Goal: Information Seeking & Learning: Learn about a topic

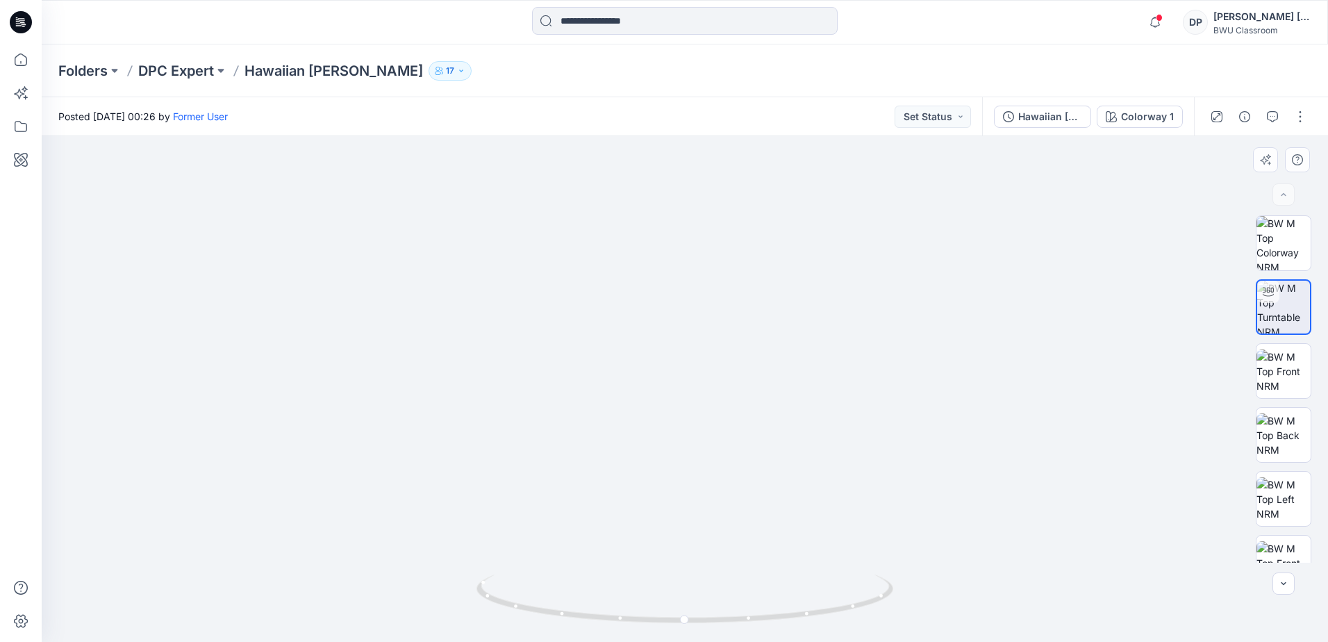
drag, startPoint x: 736, startPoint y: 356, endPoint x: 761, endPoint y: 176, distance: 182.3
click at [761, 176] on img at bounding box center [702, 63] width 1598 height 1157
drag, startPoint x: 732, startPoint y: 496, endPoint x: 743, endPoint y: 418, distance: 78.5
click at [743, 426] on img at bounding box center [721, 5] width 1598 height 1273
drag, startPoint x: 740, startPoint y: 275, endPoint x: 722, endPoint y: 449, distance: 175.2
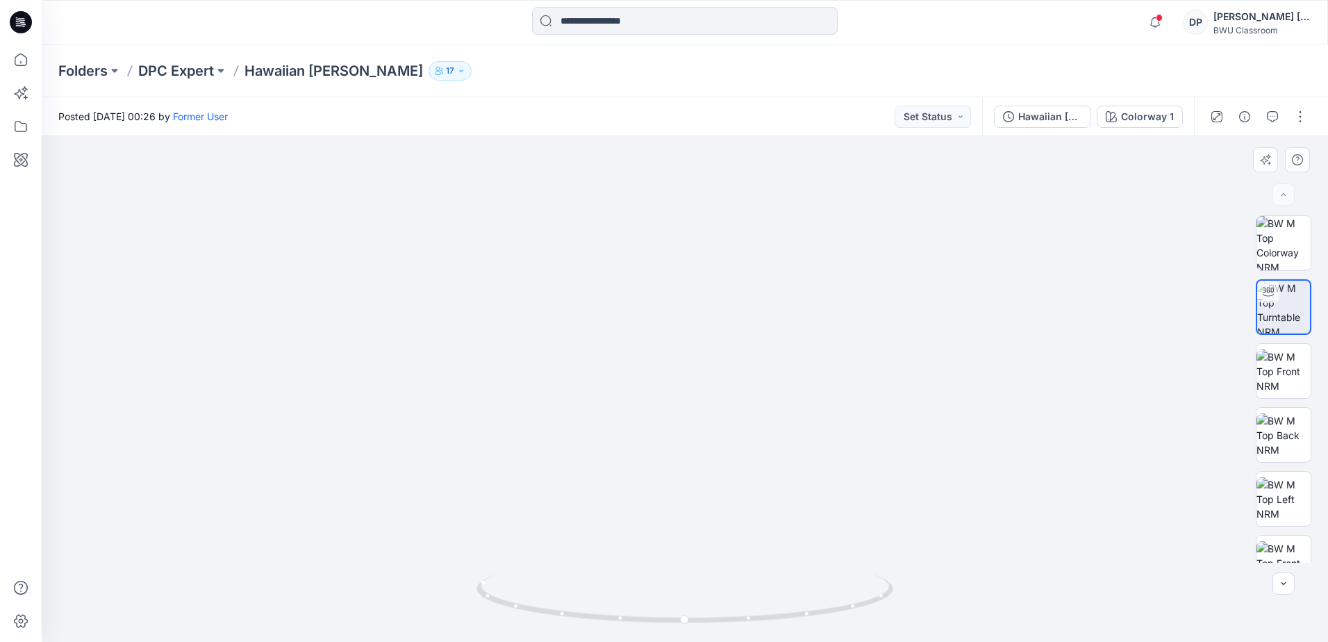
click at [724, 457] on img at bounding box center [705, 98] width 1598 height 1088
drag, startPoint x: 717, startPoint y: 290, endPoint x: 709, endPoint y: 415, distance: 125.3
click at [709, 415] on img at bounding box center [698, 158] width 1598 height 968
drag, startPoint x: 818, startPoint y: 285, endPoint x: 796, endPoint y: 281, distance: 21.9
click at [796, 281] on img at bounding box center [672, 159] width 1598 height 963
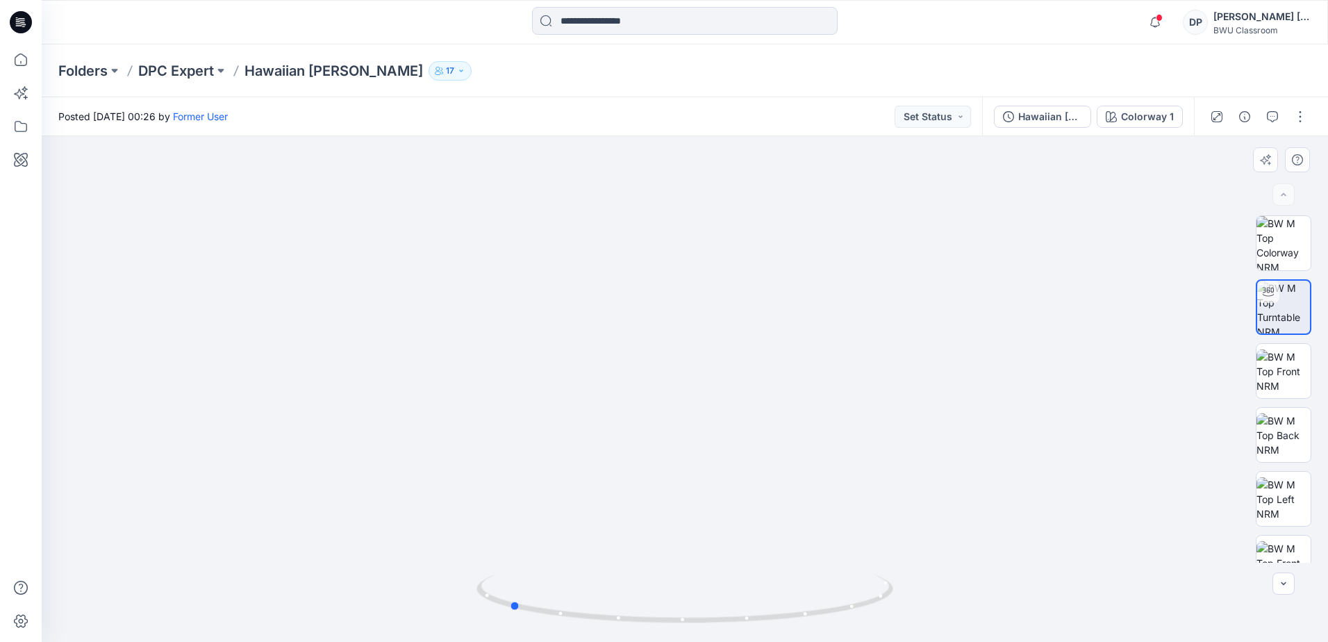
drag, startPoint x: 688, startPoint y: 619, endPoint x: 929, endPoint y: 603, distance: 241.6
click at [929, 603] on div at bounding box center [685, 389] width 1286 height 506
drag, startPoint x: 795, startPoint y: 506, endPoint x: 772, endPoint y: 260, distance: 247.0
click at [772, 260] on img at bounding box center [653, 33] width 1598 height 1218
drag, startPoint x: 770, startPoint y: 539, endPoint x: 789, endPoint y: 317, distance: 222.4
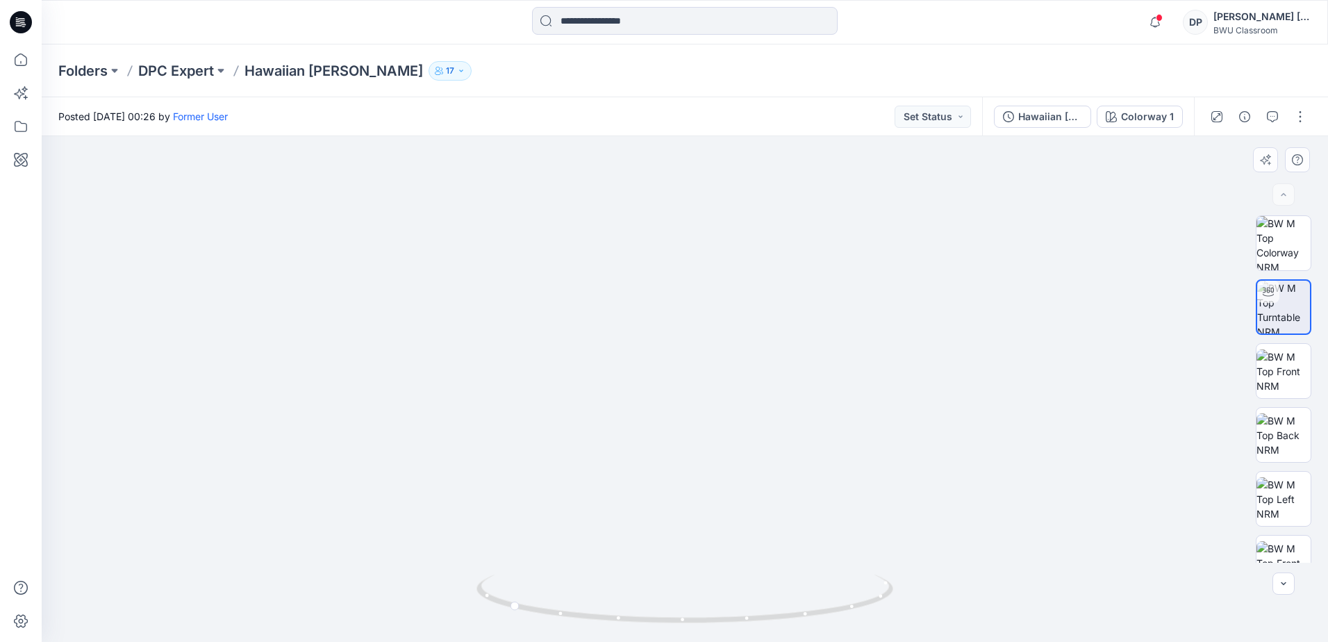
drag, startPoint x: 729, startPoint y: 383, endPoint x: 736, endPoint y: 445, distance: 62.1
drag, startPoint x: 751, startPoint y: 331, endPoint x: 754, endPoint y: 477, distance: 145.9
click at [754, 477] on img at bounding box center [678, 16] width 1730 height 1252
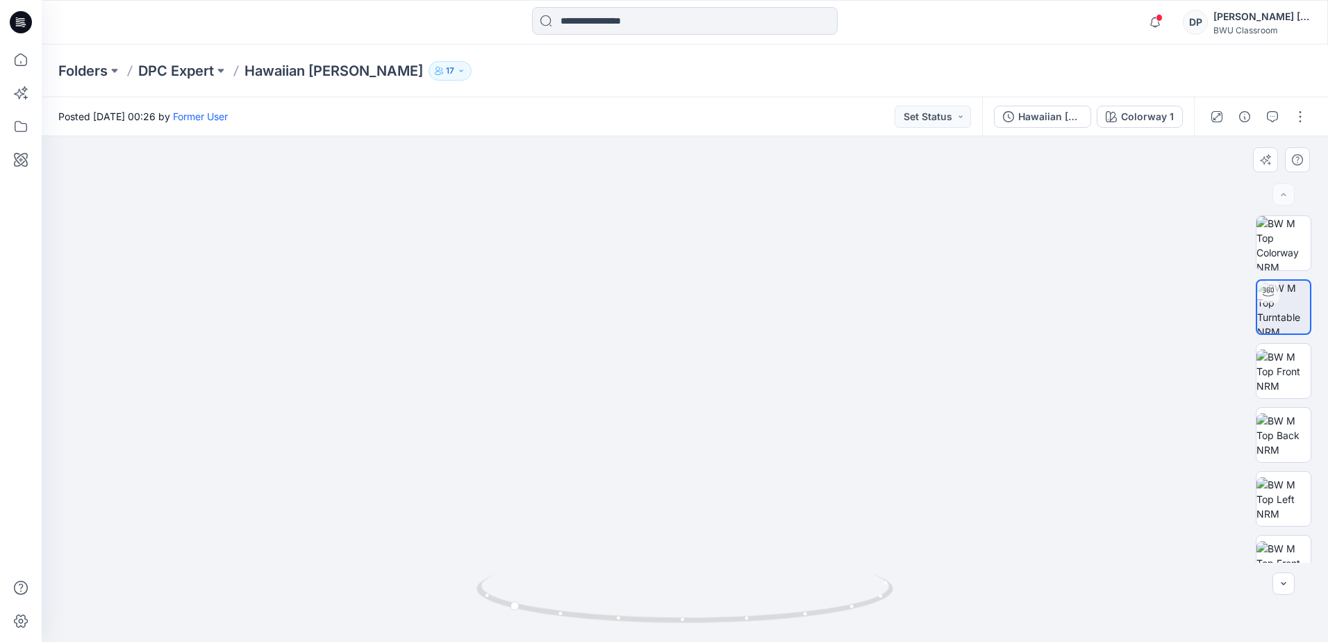
drag, startPoint x: 794, startPoint y: 292, endPoint x: 786, endPoint y: 470, distance: 178.0
click at [786, 470] on img at bounding box center [671, 118] width 1730 height 1048
click at [190, 66] on p "DPC Expert" at bounding box center [176, 70] width 76 height 19
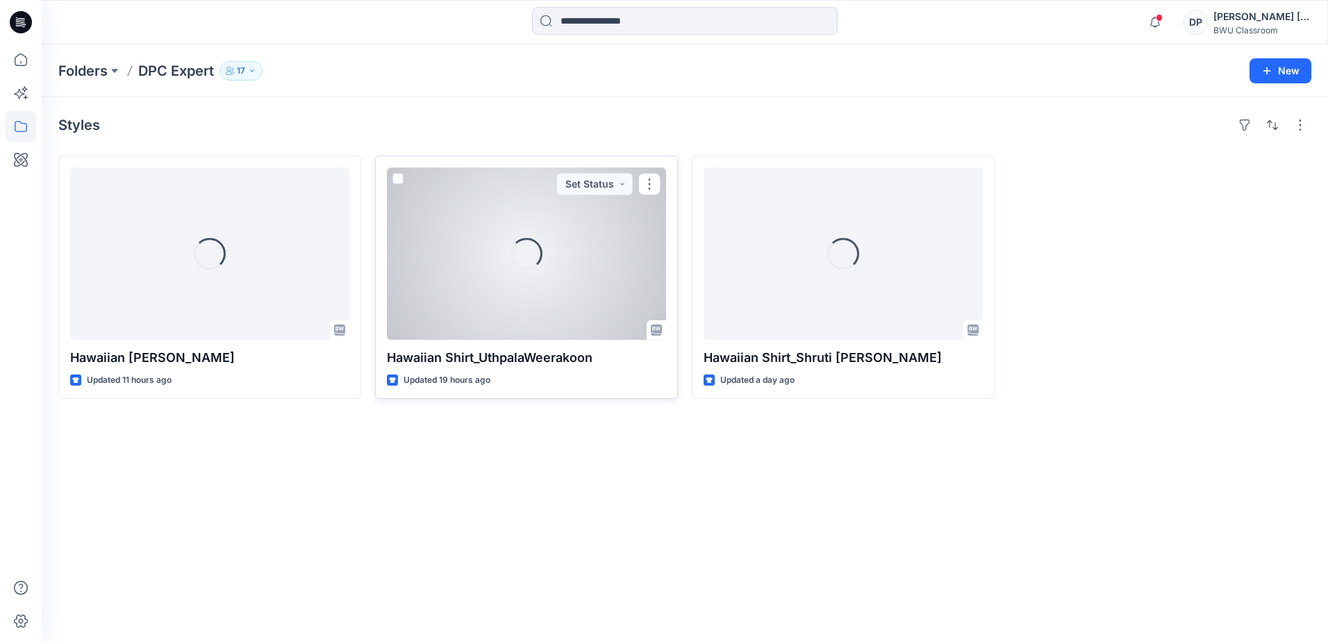
click at [556, 276] on div "Loading..." at bounding box center [526, 253] width 279 height 172
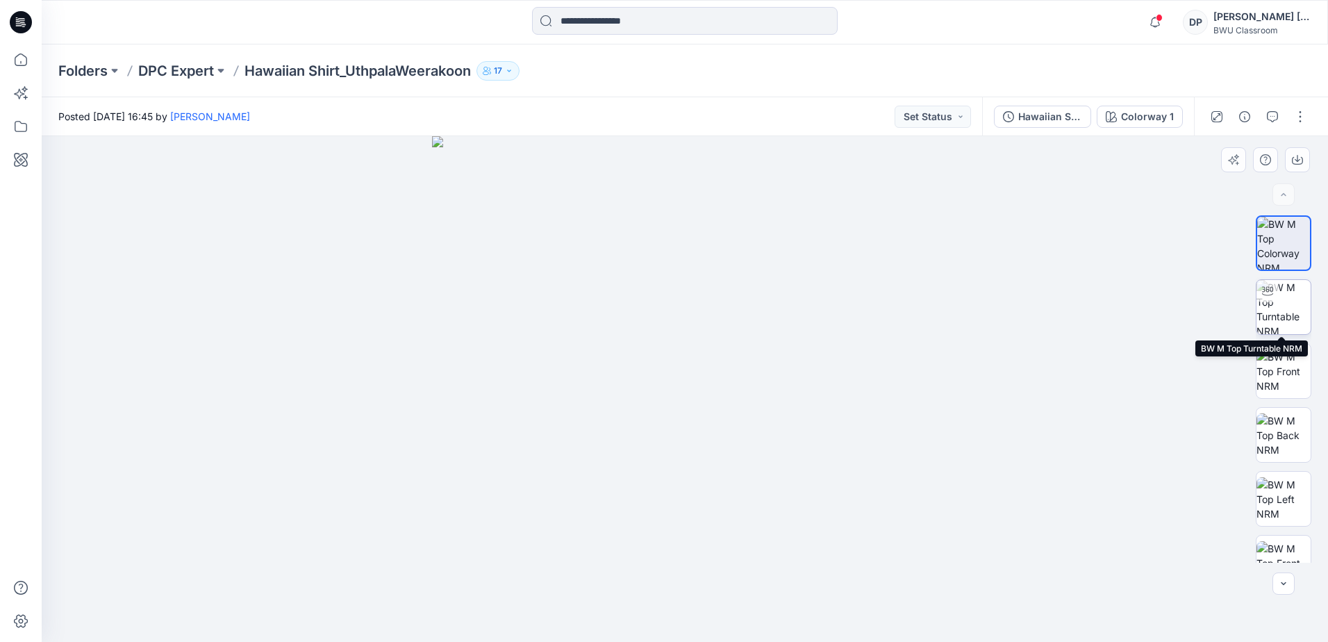
click at [1281, 292] on img at bounding box center [1284, 307] width 54 height 54
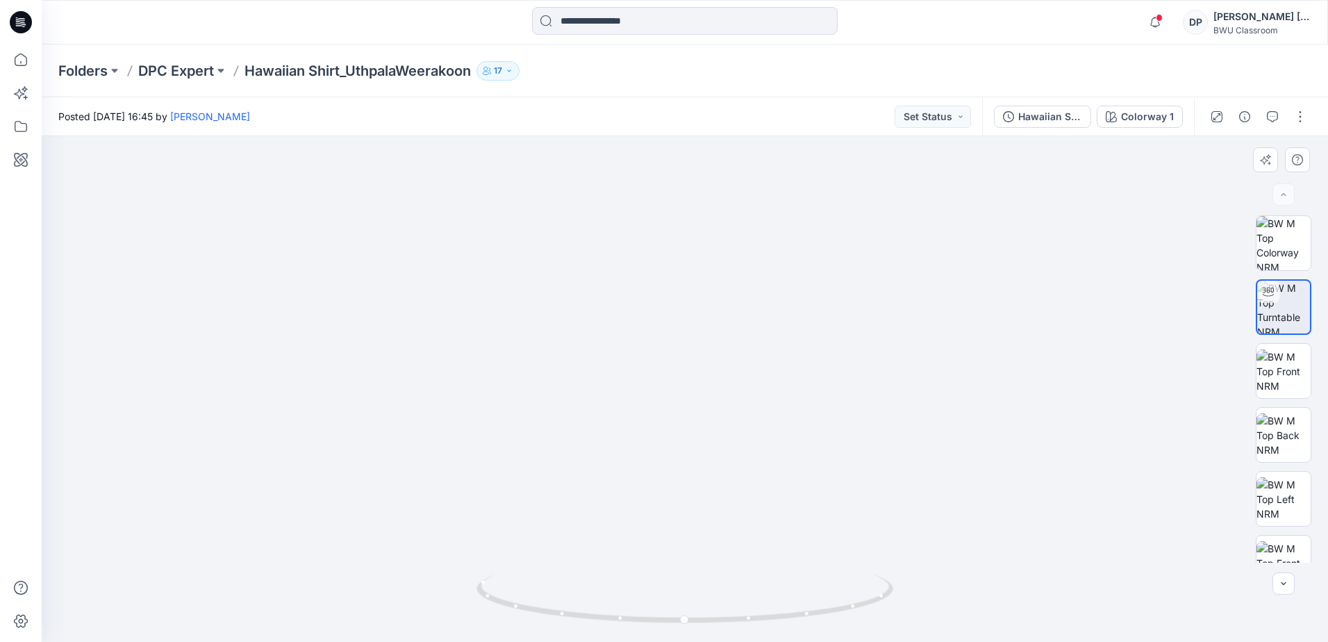
drag, startPoint x: 686, startPoint y: 490, endPoint x: 679, endPoint y: 258, distance: 232.8
drag, startPoint x: 681, startPoint y: 422, endPoint x: 681, endPoint y: 183, distance: 239.7
drag, startPoint x: 693, startPoint y: 421, endPoint x: 697, endPoint y: 316, distance: 105.0
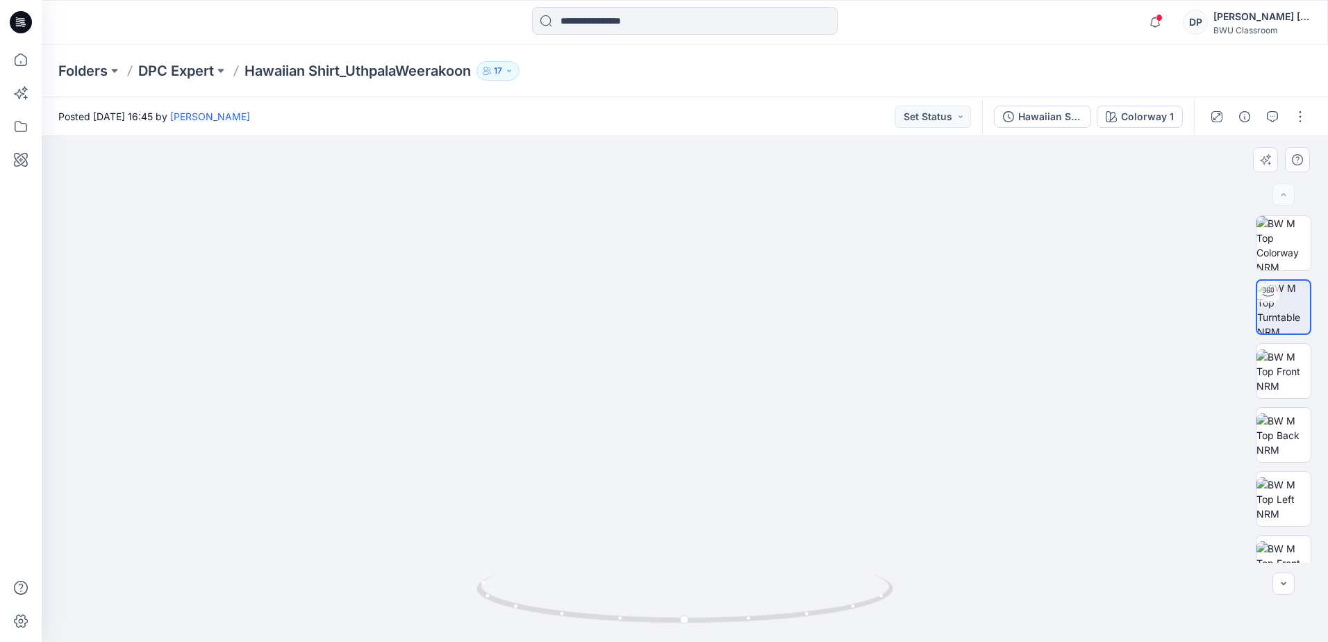
drag, startPoint x: 681, startPoint y: 622, endPoint x: 906, endPoint y: 594, distance: 226.2
click at [906, 594] on div at bounding box center [685, 389] width 1286 height 506
drag, startPoint x: 733, startPoint y: 301, endPoint x: 715, endPoint y: 530, distance: 229.2
click at [724, 565] on img at bounding box center [680, 122] width 1300 height 1040
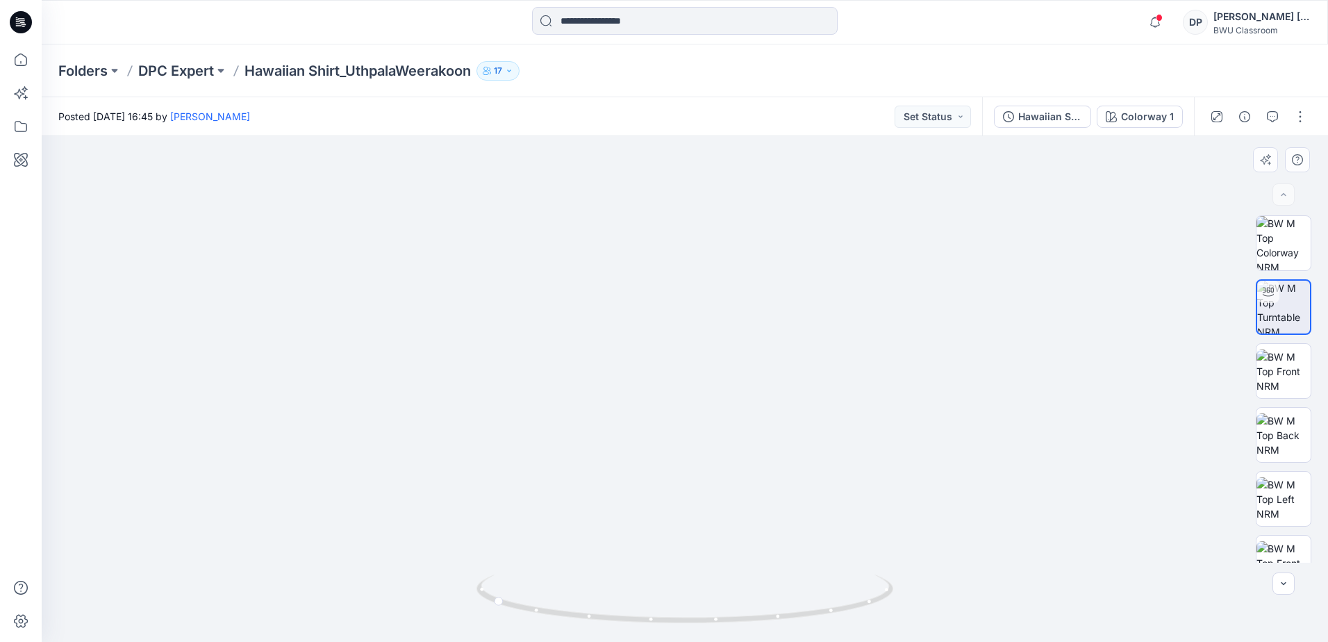
drag, startPoint x: 713, startPoint y: 366, endPoint x: 753, endPoint y: 304, distance: 74.0
click at [753, 304] on img at bounding box center [685, 186] width 1168 height 911
drag, startPoint x: 716, startPoint y: 574, endPoint x: 731, endPoint y: 332, distance: 242.2
click at [731, 332] on div at bounding box center [685, 389] width 1286 height 506
drag, startPoint x: 736, startPoint y: 499, endPoint x: 740, endPoint y: 328, distance: 171.6
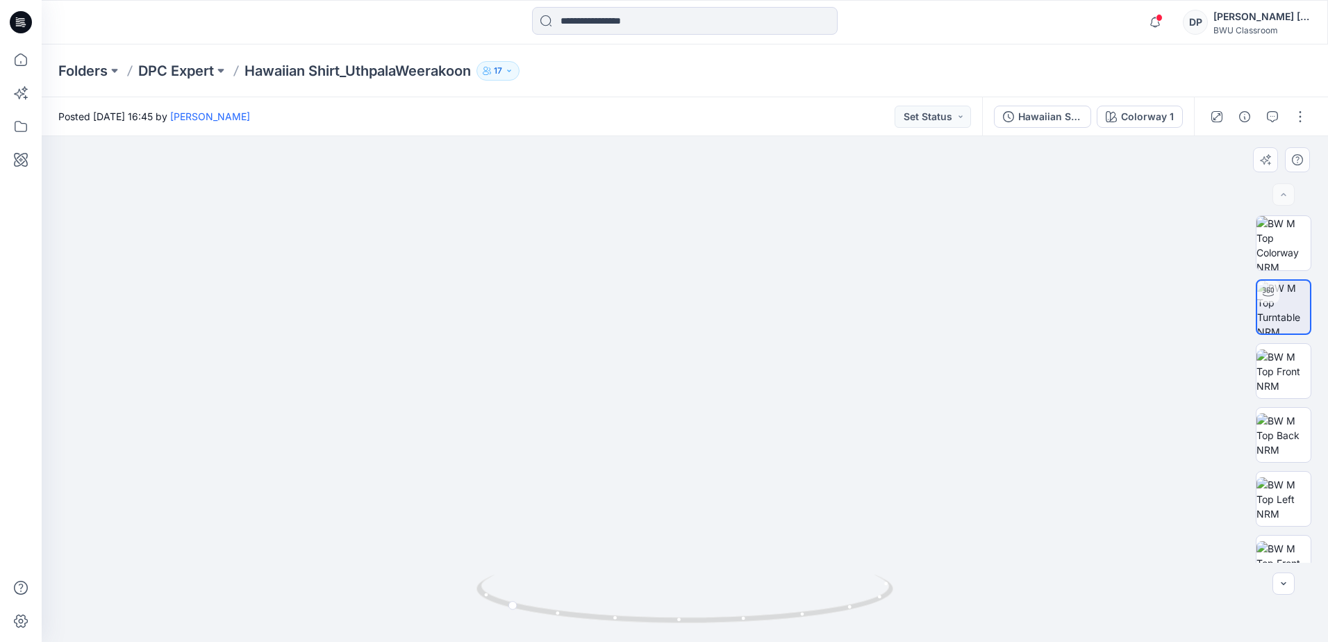
click at [740, 328] on img at bounding box center [685, 88] width 1168 height 1107
drag, startPoint x: 778, startPoint y: 270, endPoint x: 768, endPoint y: 489, distance: 219.1
drag, startPoint x: 682, startPoint y: 622, endPoint x: 688, endPoint y: 627, distance: 8.4
click at [688, 627] on div at bounding box center [685, 606] width 417 height 69
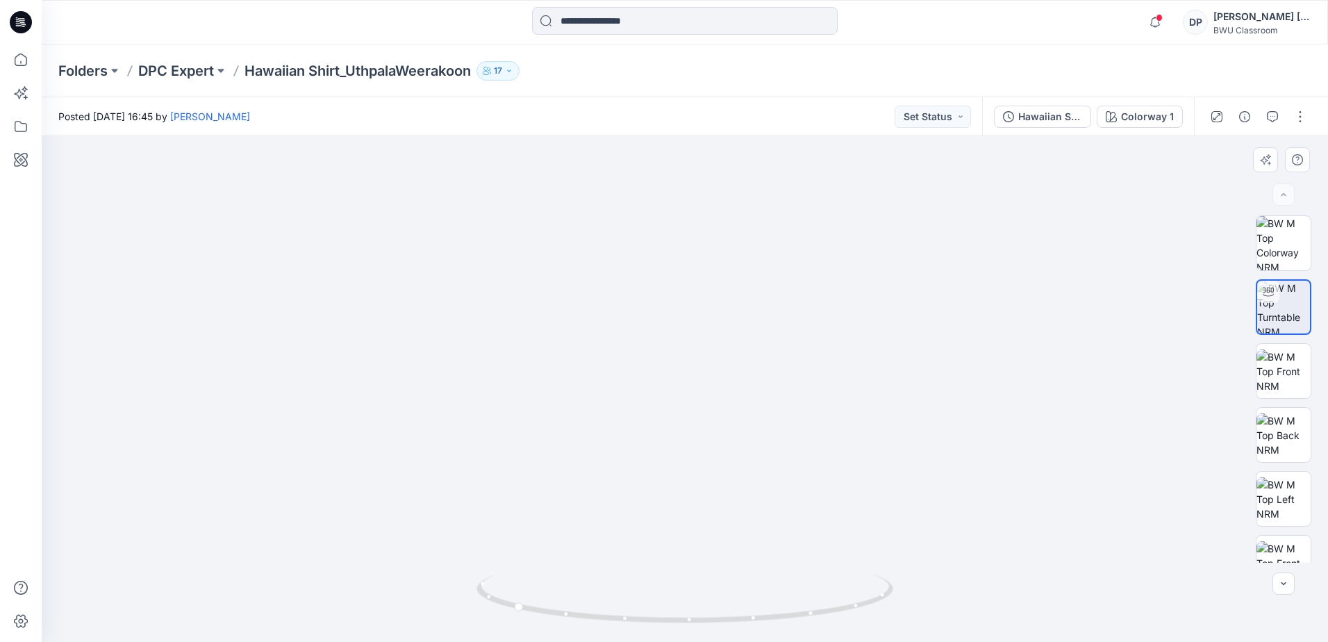
drag, startPoint x: 721, startPoint y: 462, endPoint x: 786, endPoint y: 326, distance: 151.0
drag, startPoint x: 809, startPoint y: 201, endPoint x: 781, endPoint y: 234, distance: 43.3
drag, startPoint x: 782, startPoint y: 226, endPoint x: 799, endPoint y: 342, distance: 117.2
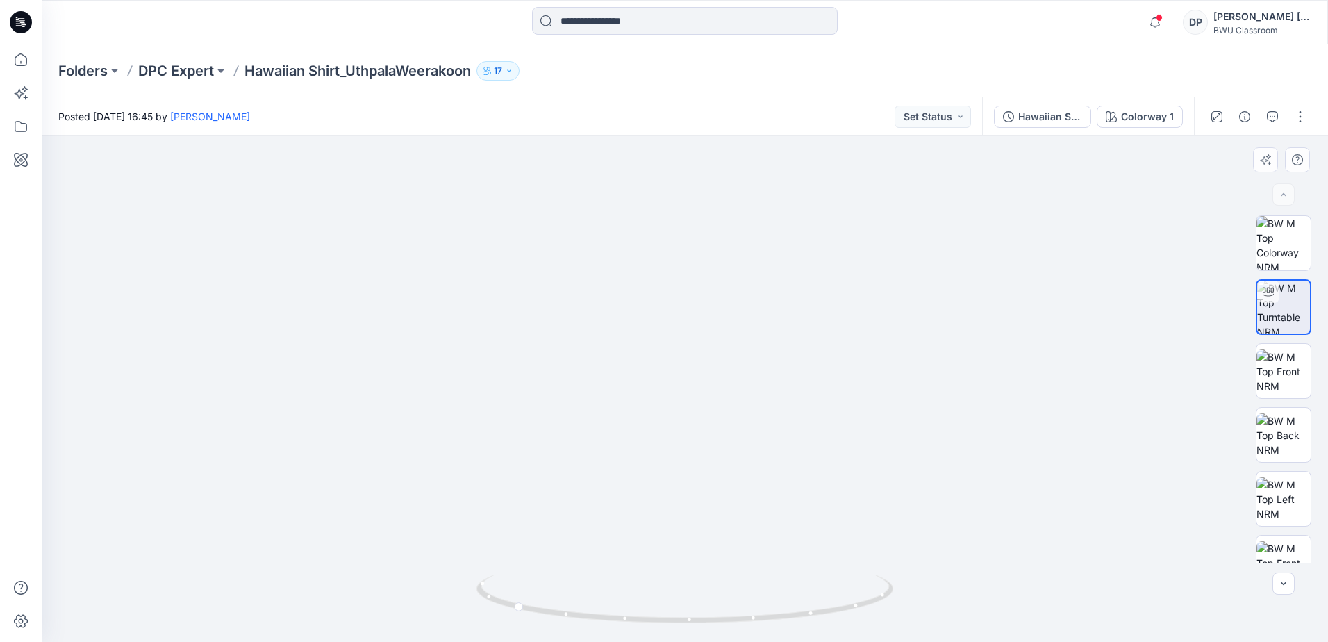
click at [799, 342] on img at bounding box center [699, 44] width 1697 height 1195
drag, startPoint x: 690, startPoint y: 624, endPoint x: 494, endPoint y: 588, distance: 199.8
click at [494, 588] on icon at bounding box center [687, 600] width 420 height 52
drag, startPoint x: 638, startPoint y: 546, endPoint x: 652, endPoint y: 499, distance: 49.0
click at [652, 499] on img at bounding box center [713, 21] width 1697 height 1242
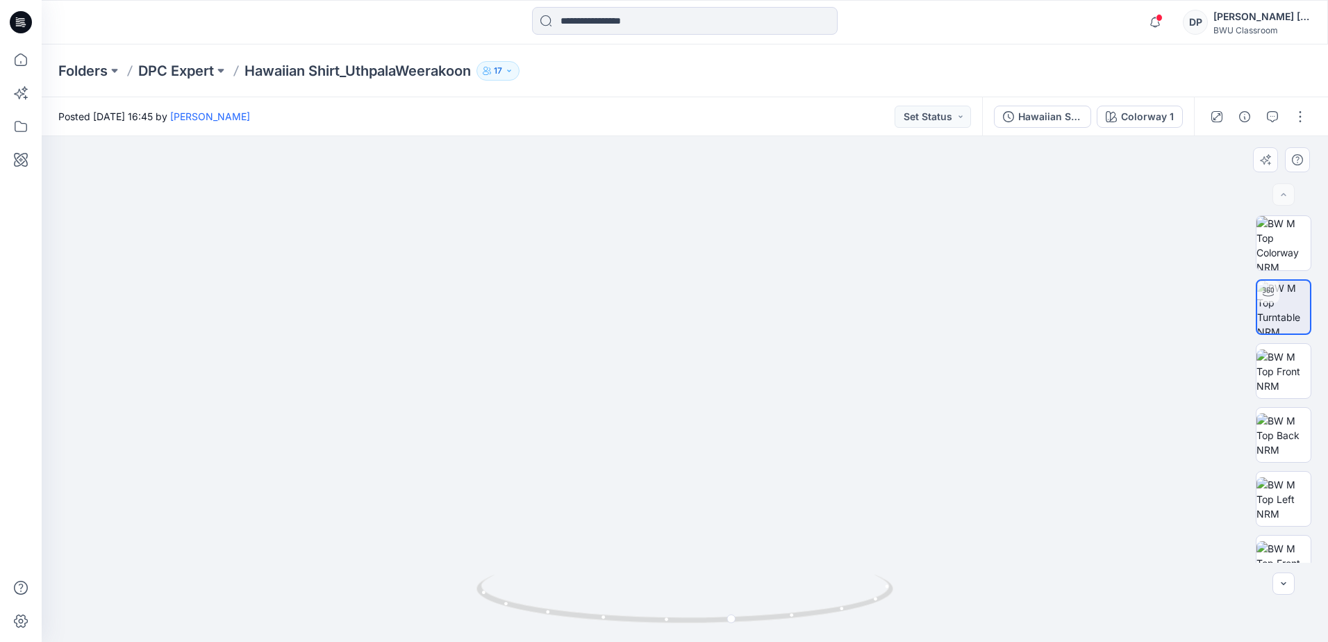
drag, startPoint x: 739, startPoint y: 242, endPoint x: 725, endPoint y: 393, distance: 151.4
click at [725, 393] on img at bounding box center [699, 96] width 1697 height 1091
drag, startPoint x: 714, startPoint y: 280, endPoint x: 723, endPoint y: 347, distance: 68.0
click at [723, 347] on img at bounding box center [708, 130] width 1697 height 1024
drag, startPoint x: 696, startPoint y: 468, endPoint x: 709, endPoint y: 419, distance: 50.9
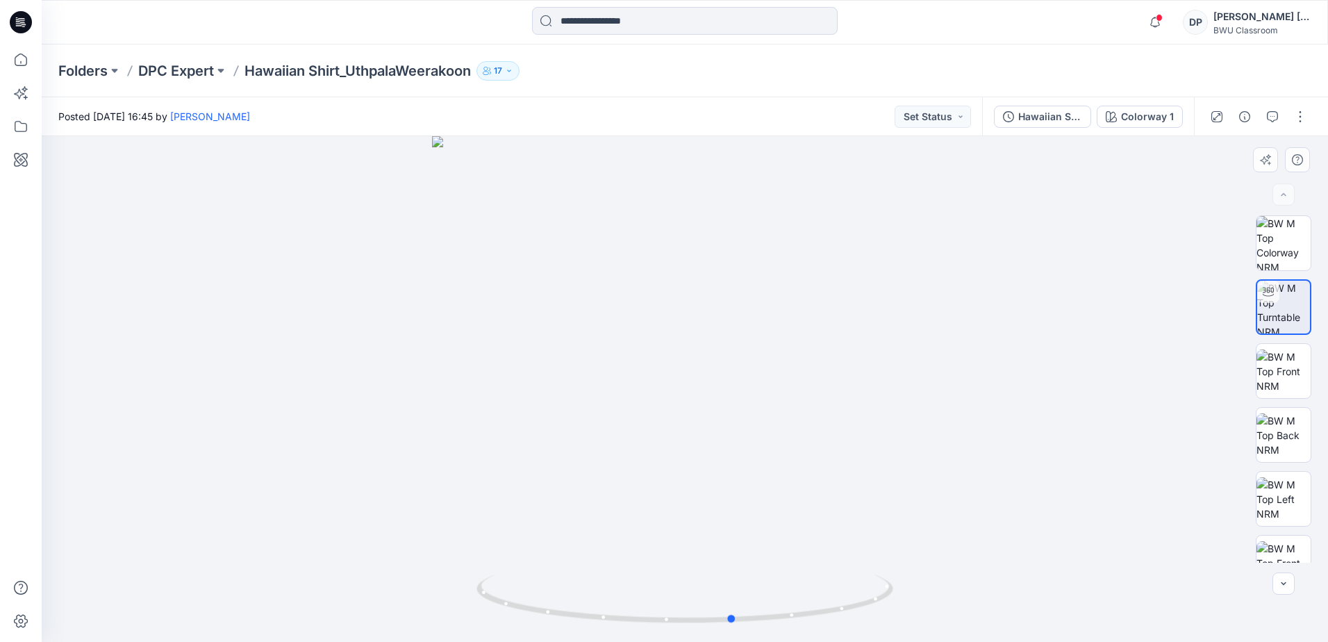
click at [709, 419] on div at bounding box center [685, 389] width 1286 height 506
click at [199, 69] on p "DPC Expert" at bounding box center [176, 70] width 76 height 19
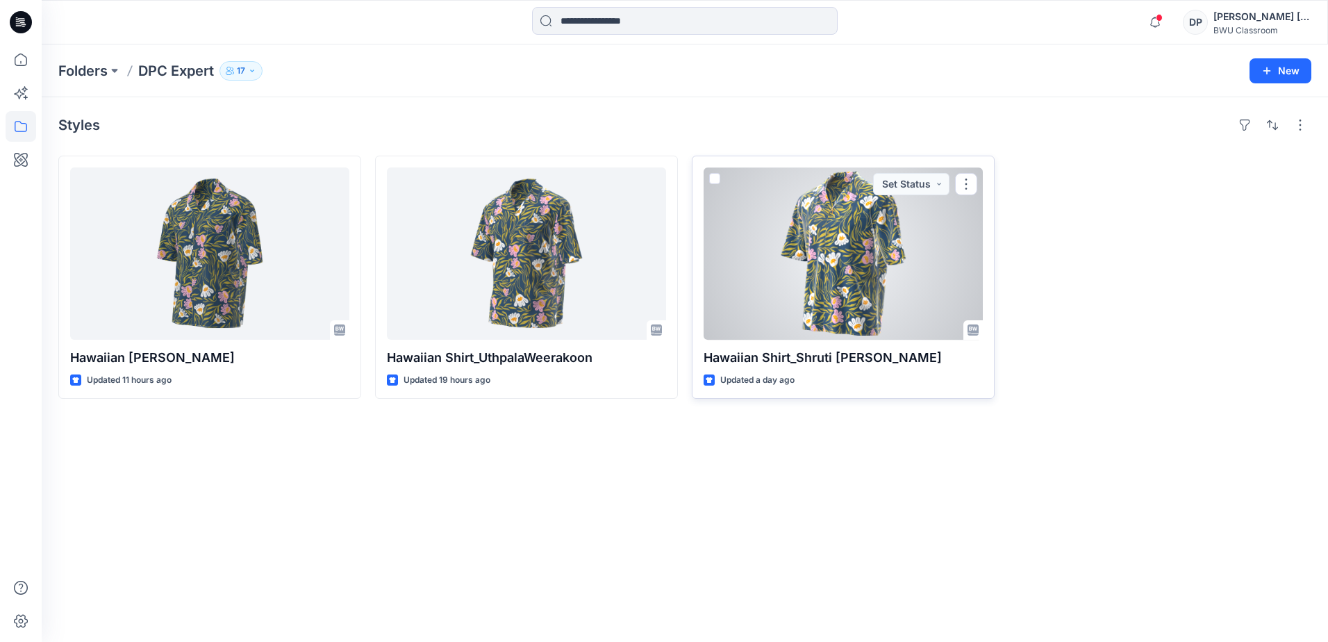
click at [806, 247] on div at bounding box center [843, 253] width 279 height 172
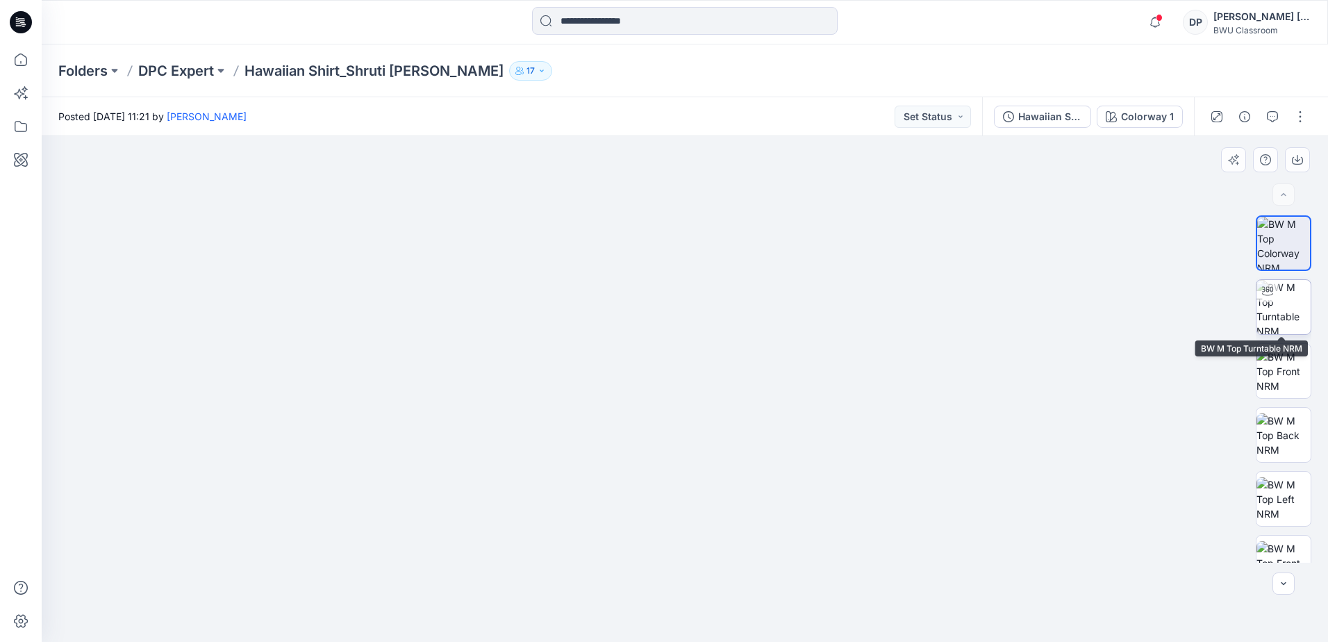
click at [1300, 305] on img at bounding box center [1284, 307] width 54 height 54
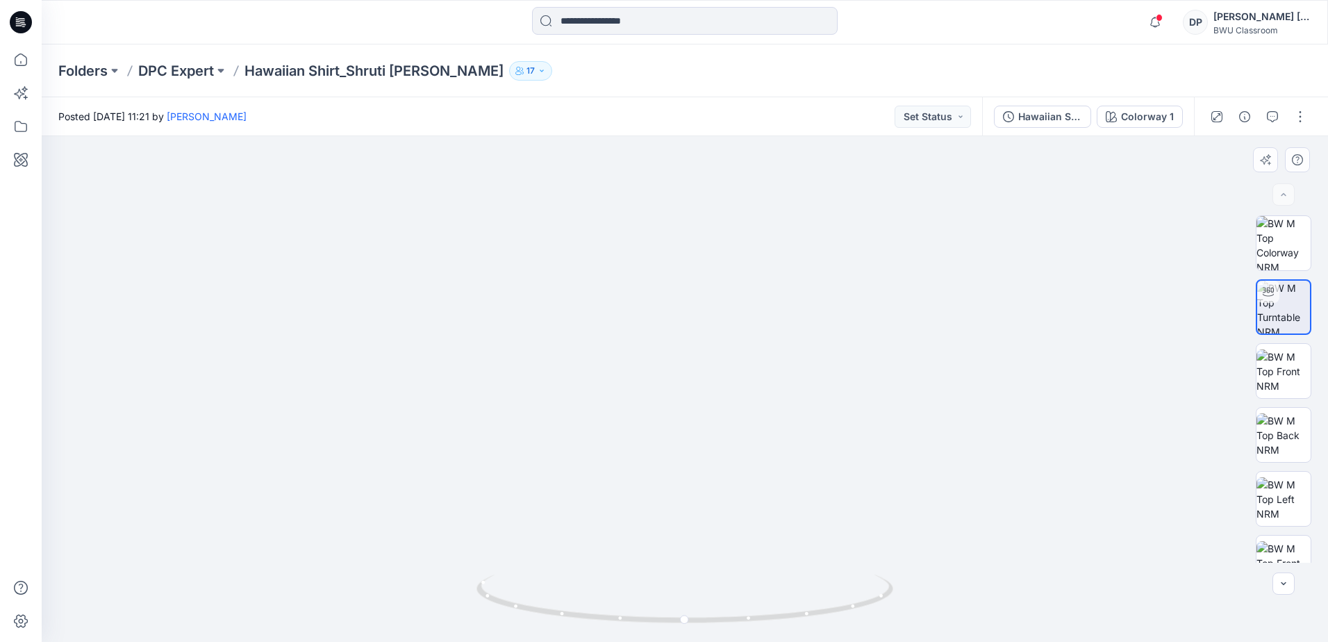
drag, startPoint x: 725, startPoint y: 291, endPoint x: 723, endPoint y: 354, distance: 63.2
click at [723, 354] on img at bounding box center [682, 15] width 2127 height 1253
drag, startPoint x: 727, startPoint y: 448, endPoint x: 744, endPoint y: 325, distance: 124.2
click at [744, 325] on img at bounding box center [702, 76] width 1598 height 1132
drag, startPoint x: 745, startPoint y: 483, endPoint x: 748, endPoint y: 423, distance: 60.5
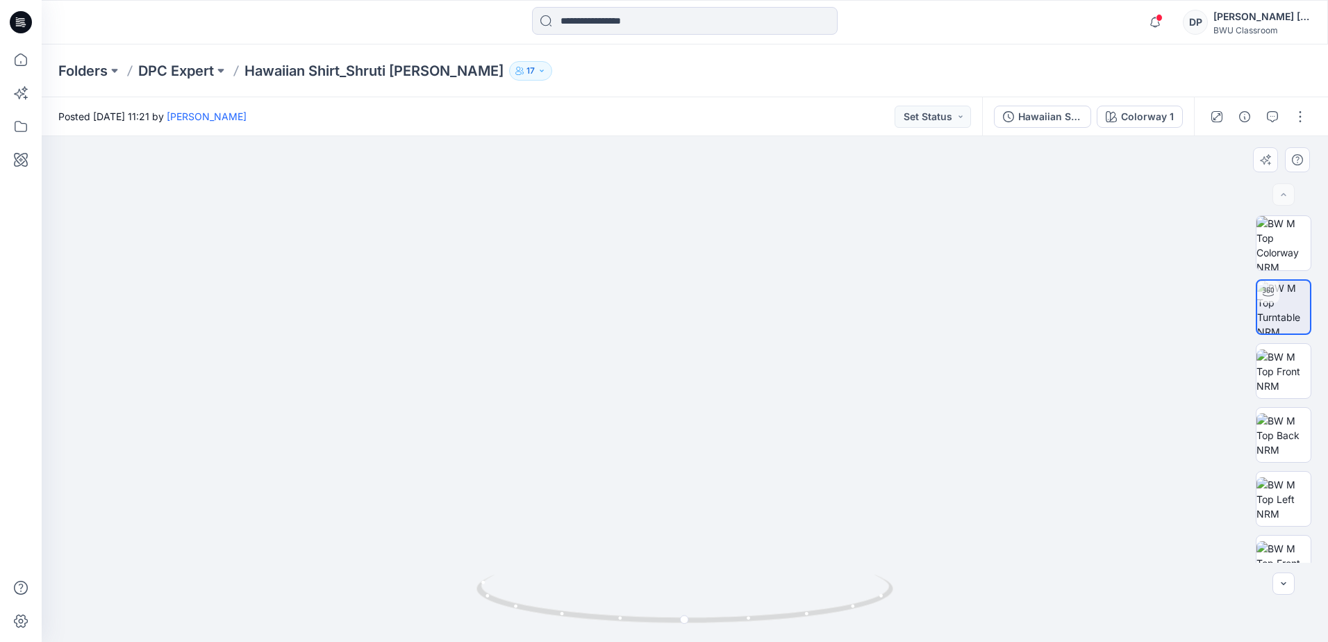
click at [748, 423] on img at bounding box center [685, 295] width 804 height 693
drag, startPoint x: 686, startPoint y: 622, endPoint x: 910, endPoint y: 613, distance: 223.9
click at [910, 613] on div at bounding box center [685, 389] width 1286 height 506
drag, startPoint x: 784, startPoint y: 296, endPoint x: 771, endPoint y: 467, distance: 172.0
click at [778, 586] on div at bounding box center [685, 389] width 1286 height 506
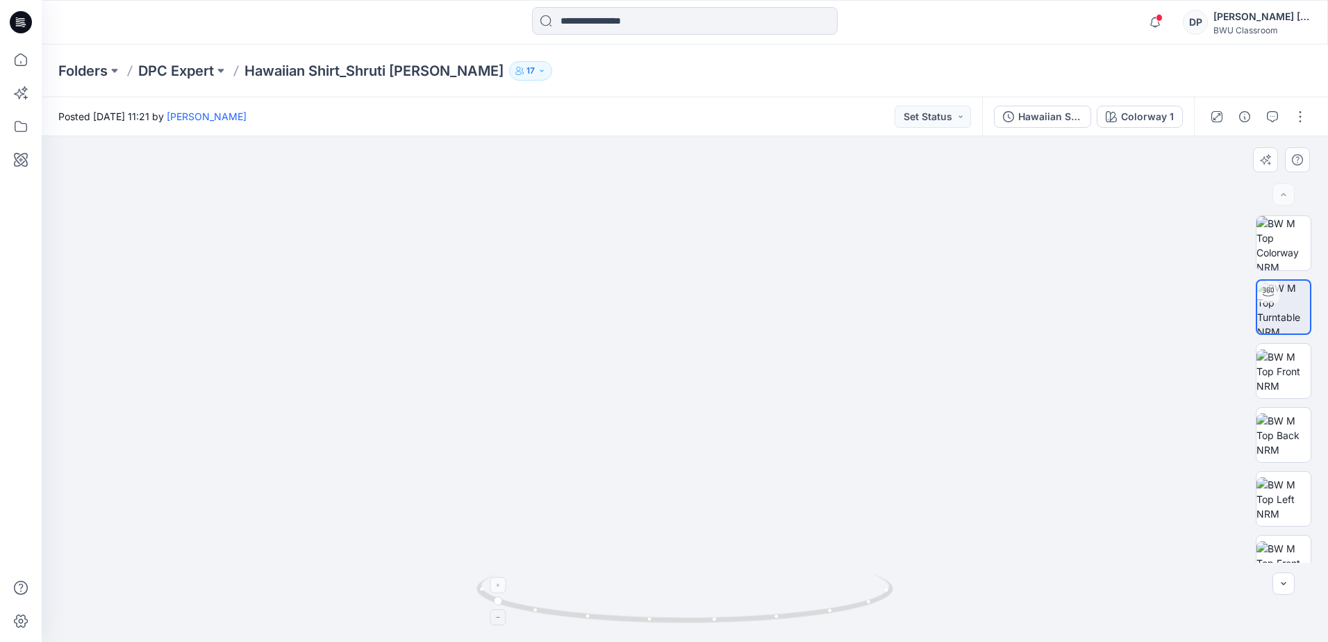
drag, startPoint x: 756, startPoint y: 260, endPoint x: 749, endPoint y: 593, distance: 332.8
click at [749, 593] on div at bounding box center [685, 389] width 1286 height 506
drag, startPoint x: 749, startPoint y: 242, endPoint x: 756, endPoint y: 406, distance: 163.4
click at [756, 406] on img at bounding box center [678, 151] width 2127 height 979
drag, startPoint x: 761, startPoint y: 471, endPoint x: 758, endPoint y: 231, distance: 240.4
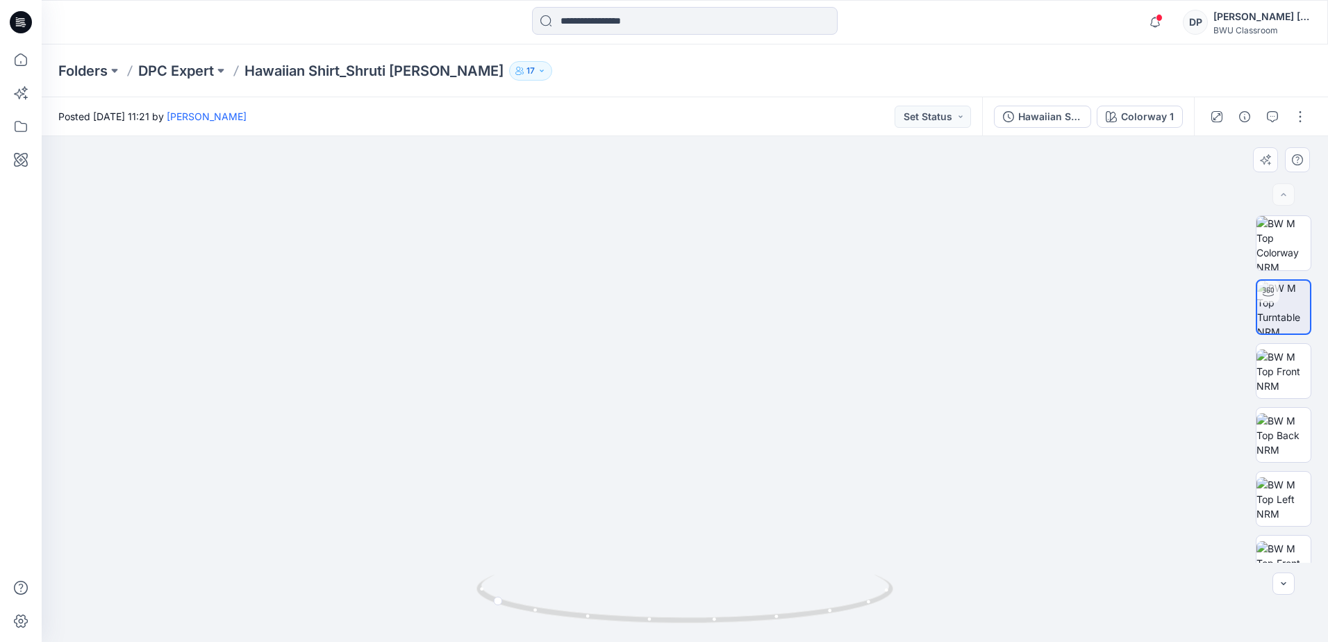
click at [758, 231] on img at bounding box center [680, 103] width 1730 height 1077
drag, startPoint x: 737, startPoint y: 471, endPoint x: 746, endPoint y: 397, distance: 74.2
click at [746, 397] on img at bounding box center [687, 53] width 1730 height 1177
drag, startPoint x: 731, startPoint y: 458, endPoint x: 747, endPoint y: 242, distance: 215.9
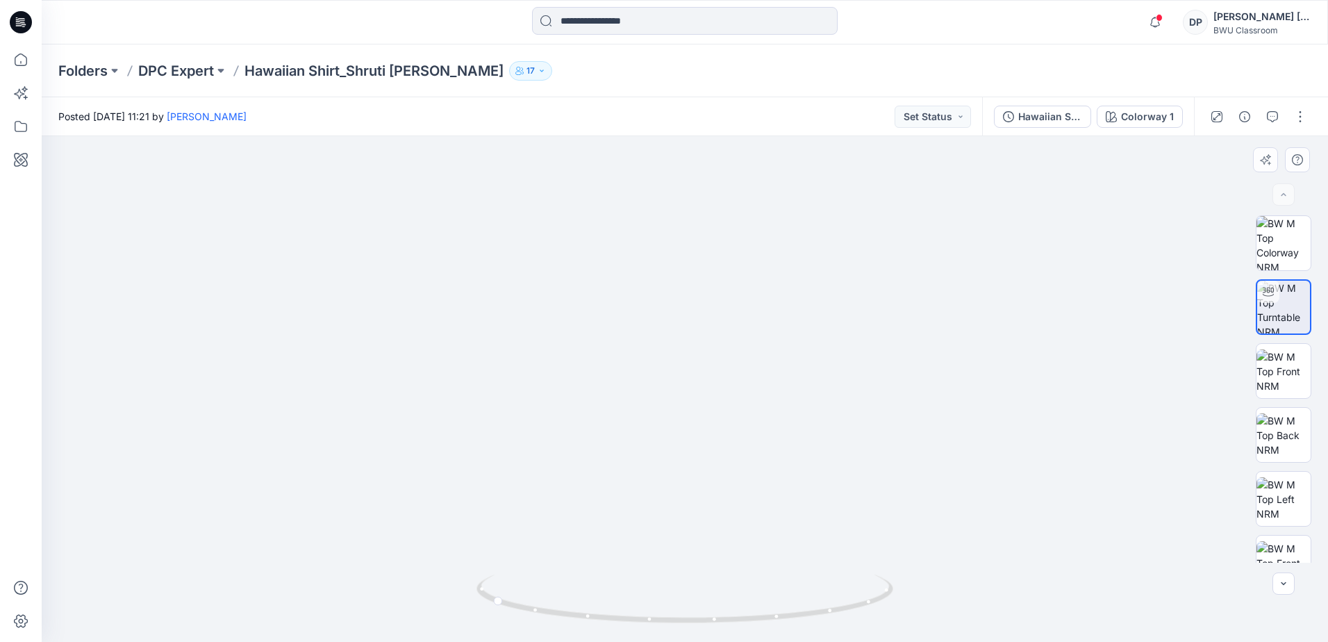
drag, startPoint x: 733, startPoint y: 469, endPoint x: 741, endPoint y: 301, distance: 168.3
drag, startPoint x: 730, startPoint y: 302, endPoint x: 720, endPoint y: 361, distance: 60.0
click at [720, 361] on div at bounding box center [685, 389] width 1286 height 506
drag, startPoint x: 490, startPoint y: 595, endPoint x: 746, endPoint y: 616, distance: 257.2
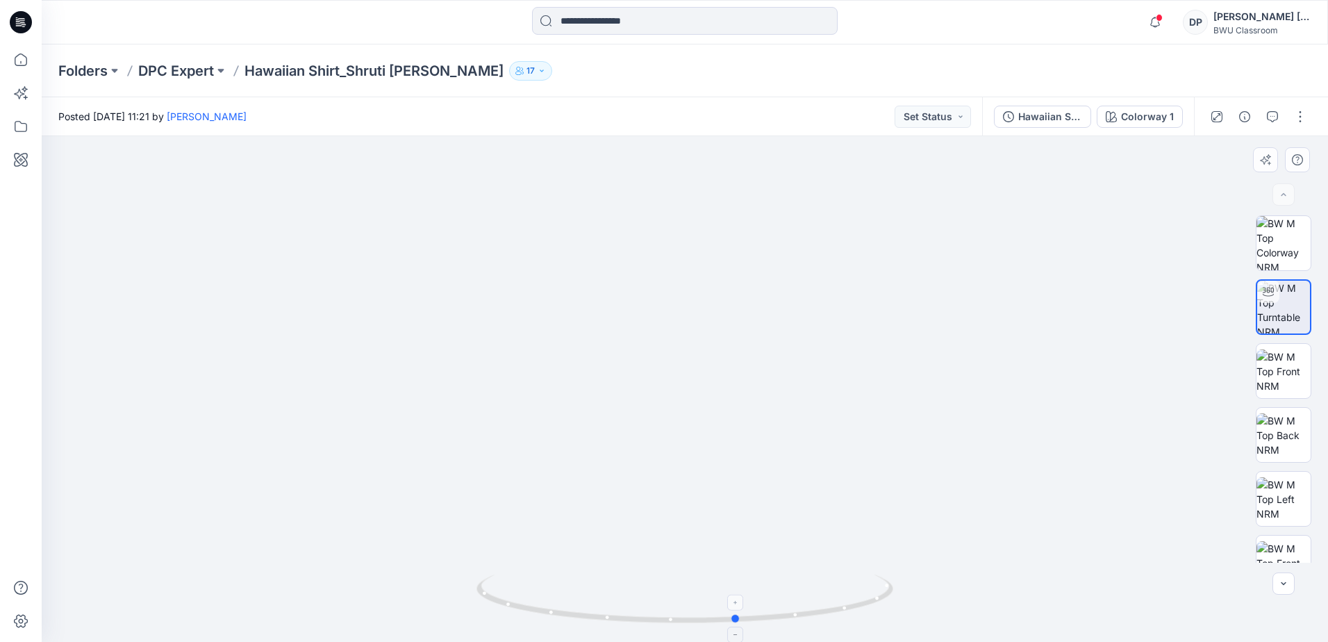
click at [746, 616] on icon at bounding box center [687, 600] width 420 height 52
click at [677, 245] on img at bounding box center [684, 168] width 1035 height 945
drag, startPoint x: 677, startPoint y: 245, endPoint x: 686, endPoint y: 339, distance: 95.0
click at [686, 339] on img at bounding box center [684, 216] width 1035 height 851
drag, startPoint x: 733, startPoint y: 275, endPoint x: 722, endPoint y: 442, distance: 167.8
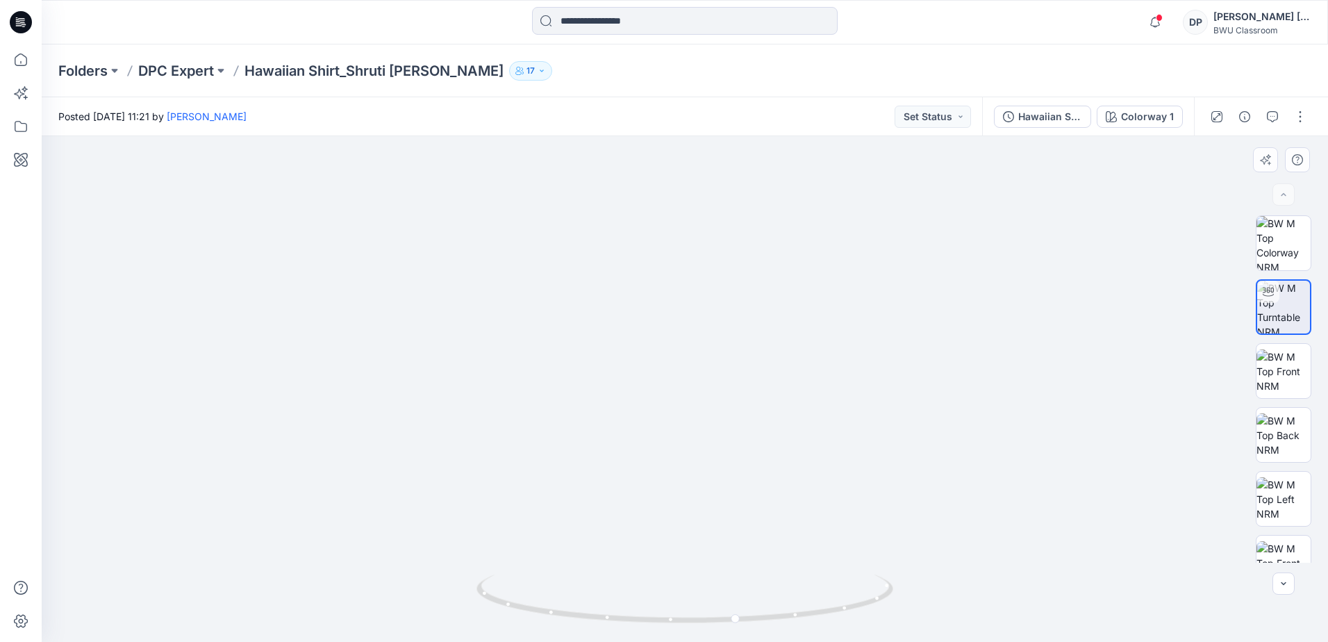
click at [722, 442] on img at bounding box center [674, 126] width 1564 height 1029
